Goal: Information Seeking & Learning: Check status

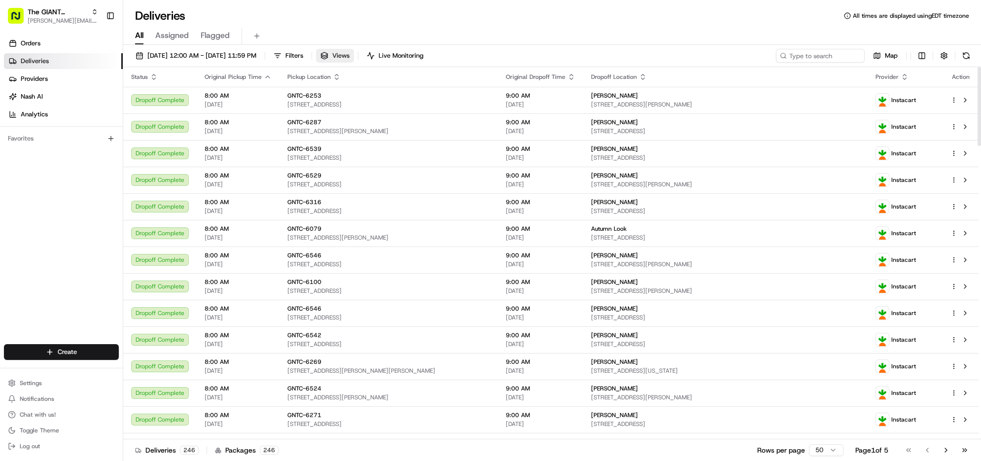
click at [349, 60] on span "Views" at bounding box center [340, 55] width 17 height 9
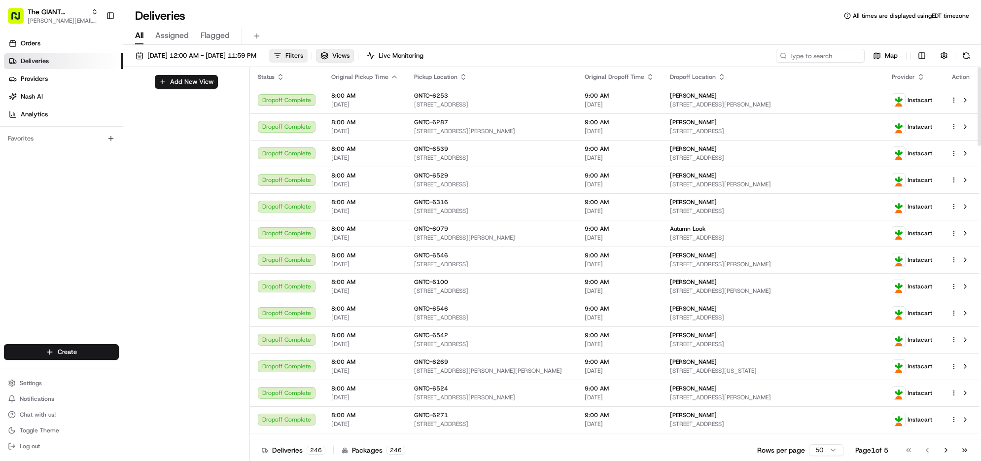
click at [308, 63] on button "Filters" at bounding box center [288, 56] width 38 height 14
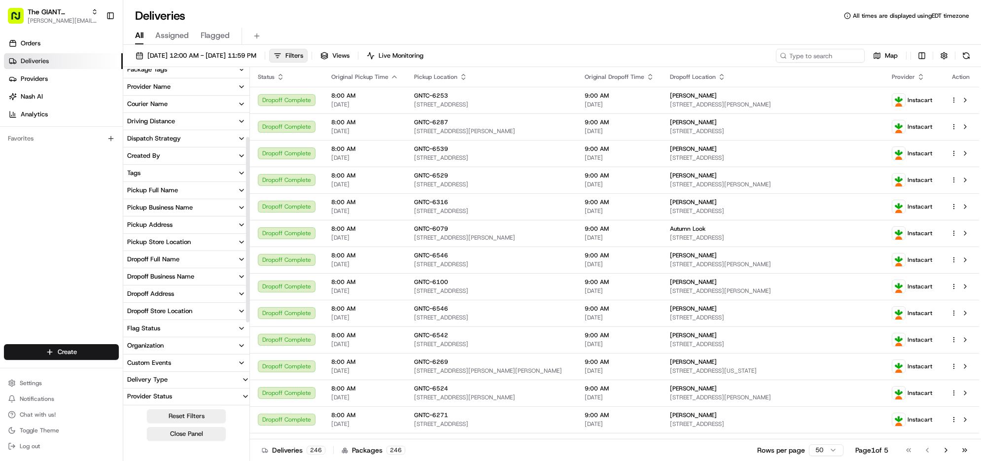
scroll to position [185, 0]
click at [191, 246] on div "Pickup Store Location" at bounding box center [159, 242] width 64 height 9
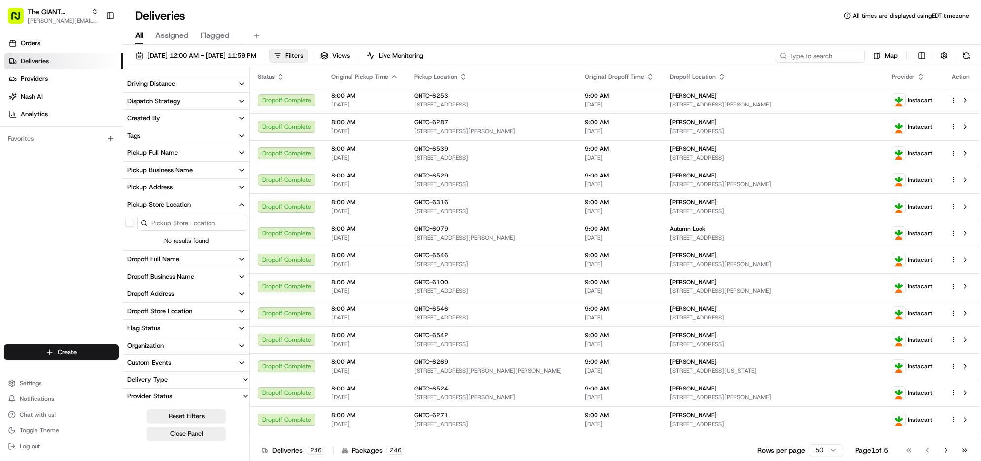
click at [242, 231] on input at bounding box center [192, 223] width 110 height 16
type input "6287"
click at [133, 243] on button "GNTC-6287" at bounding box center [129, 240] width 8 height 8
